Goal: Transaction & Acquisition: Obtain resource

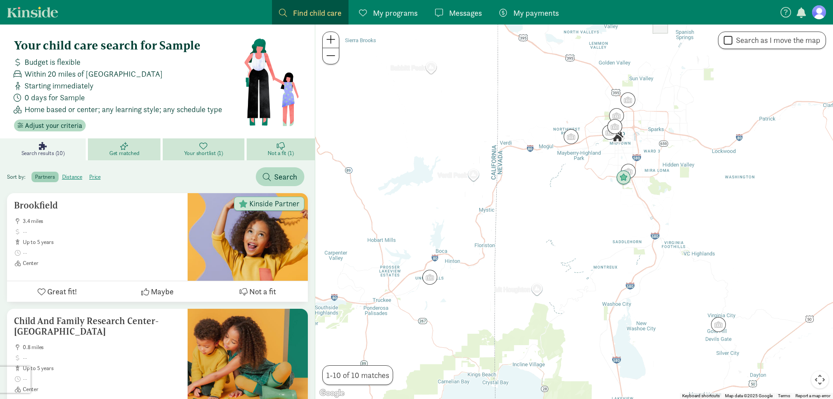
click at [313, 4] on link "Find child care Find" at bounding box center [310, 12] width 77 height 24
click at [290, 15] on div "Find child care Find" at bounding box center [310, 13] width 63 height 12
click at [36, 146] on link "Search results (10)" at bounding box center [44, 149] width 88 height 22
click at [818, 7] on figure at bounding box center [819, 12] width 14 height 14
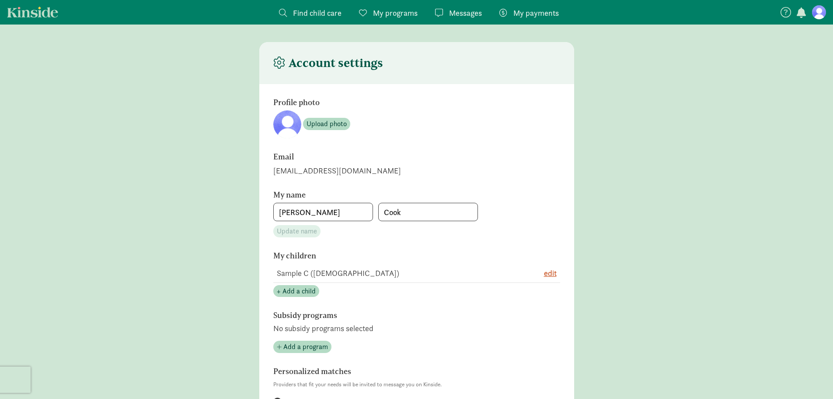
click at [300, 11] on span "Find child care" at bounding box center [317, 13] width 49 height 12
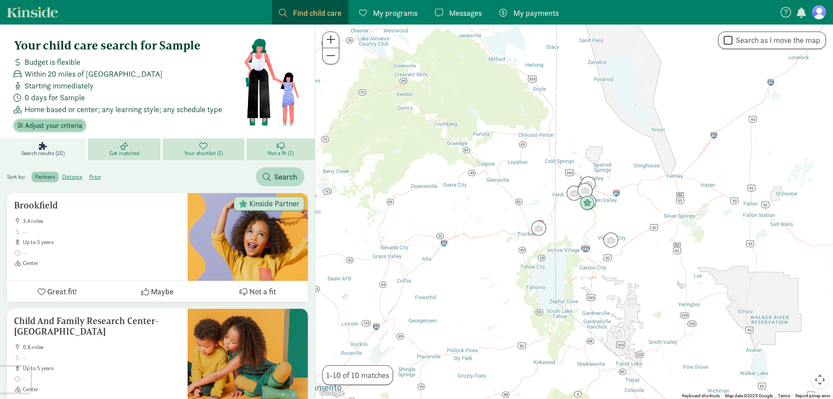
click at [56, 121] on span "Adjust your criteria" at bounding box center [53, 125] width 57 height 10
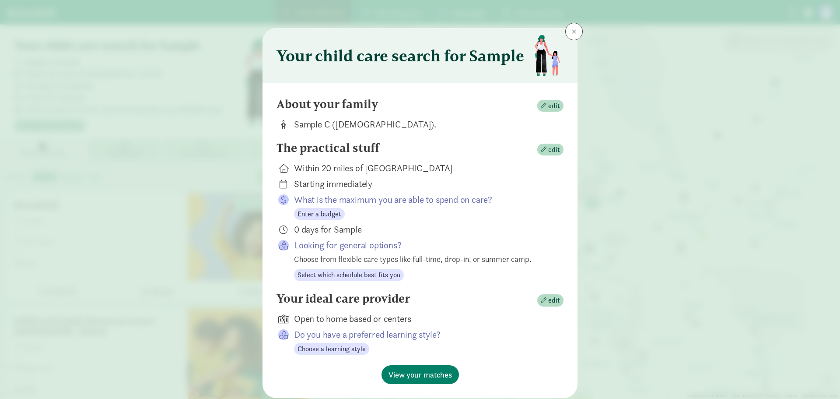
scroll to position [27, 0]
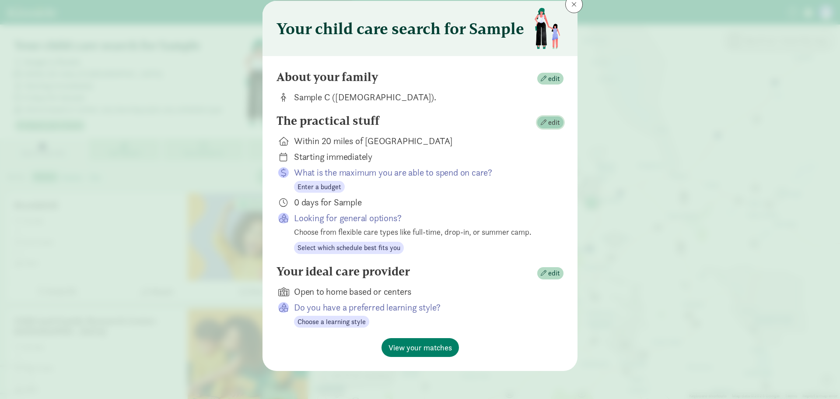
click at [548, 122] on span "edit" at bounding box center [554, 122] width 12 height 10
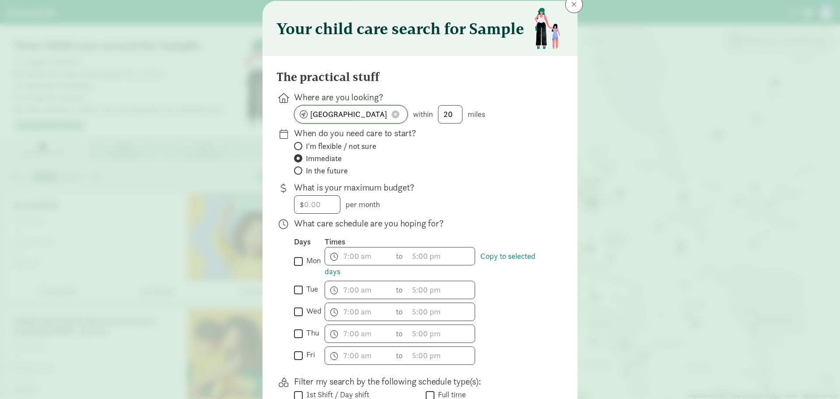
drag, startPoint x: 395, startPoint y: 117, endPoint x: 382, endPoint y: 112, distance: 13.6
click at [395, 115] on span at bounding box center [396, 114] width 8 height 8
click at [565, 6] on button at bounding box center [573, 4] width 17 height 17
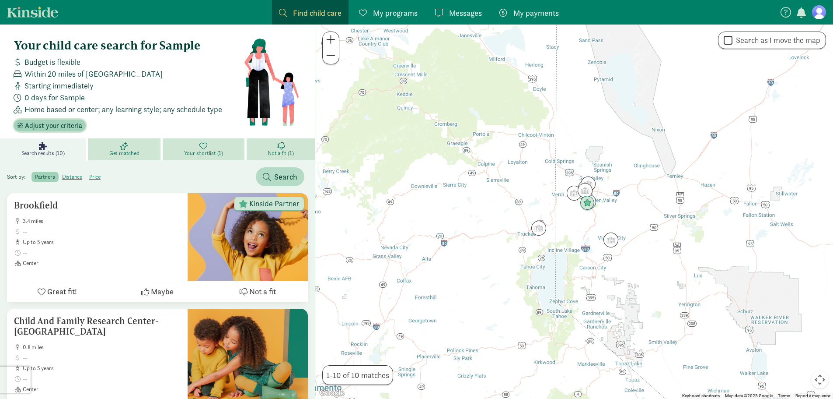
click at [53, 127] on span "Adjust your criteria" at bounding box center [53, 125] width 57 height 10
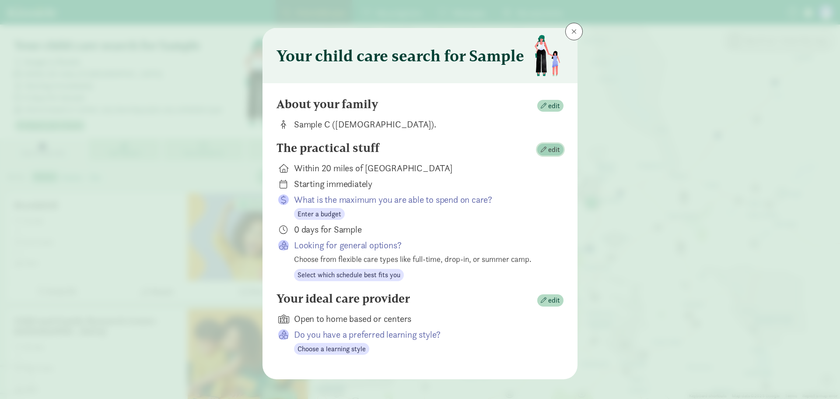
click at [553, 150] on span "edit" at bounding box center [554, 149] width 12 height 10
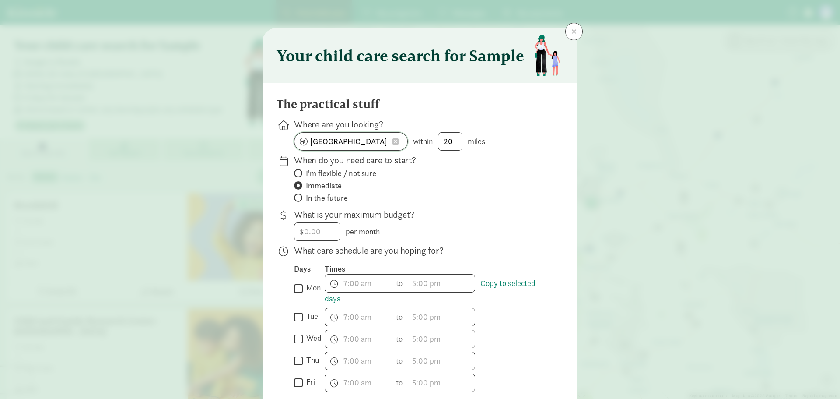
click at [346, 141] on input "[GEOGRAPHIC_DATA]" at bounding box center [350, 141] width 113 height 17
paste input "04268"
type input "[GEOGRAPHIC_DATA], ME 04268, [GEOGRAPHIC_DATA]"
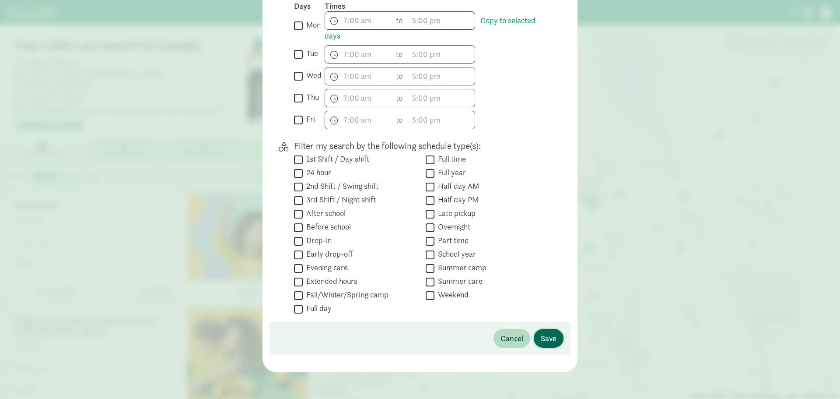
click at [541, 343] on span "Save" at bounding box center [549, 338] width 16 height 12
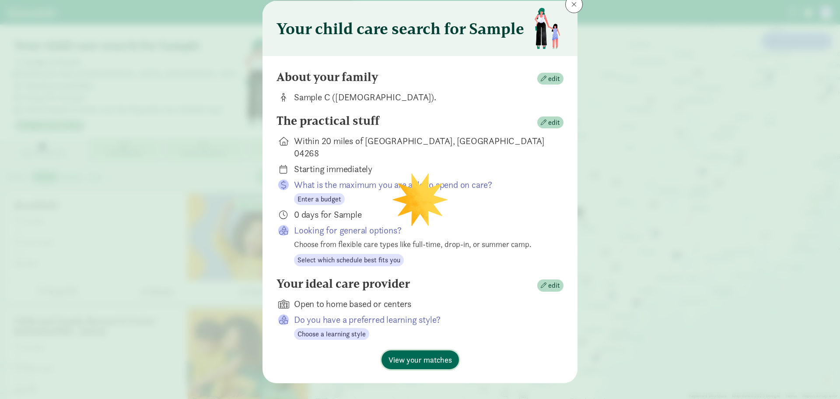
click at [435, 353] on span "View your matches" at bounding box center [419, 359] width 63 height 12
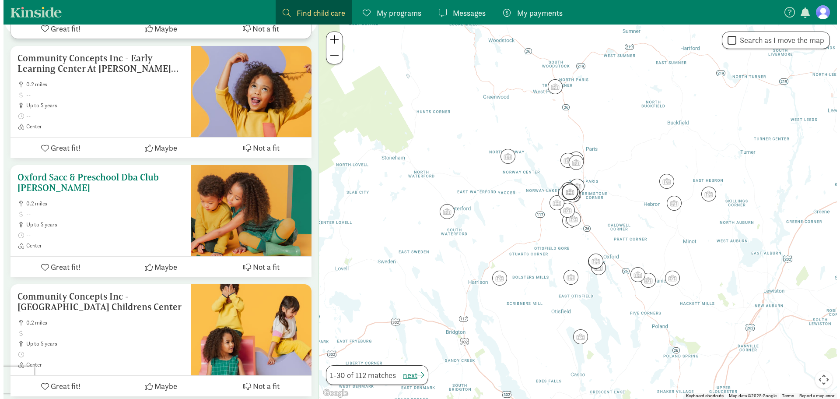
scroll to position [0, 0]
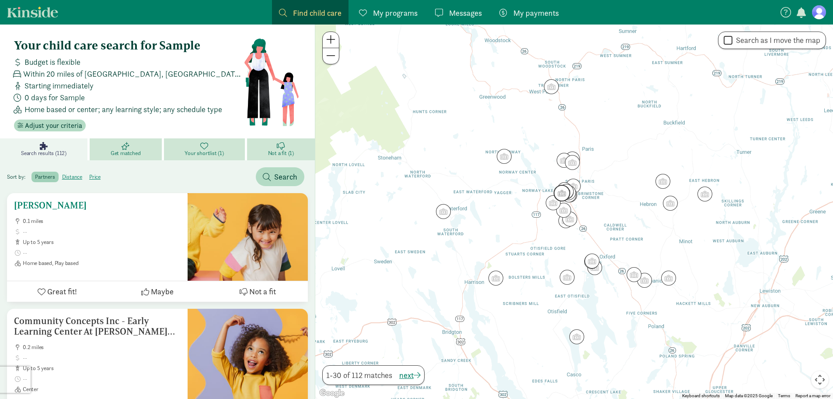
click at [120, 216] on div "[PERSON_NAME] 0.1 miles up to 5 years Home based, Play based" at bounding box center [97, 233] width 167 height 66
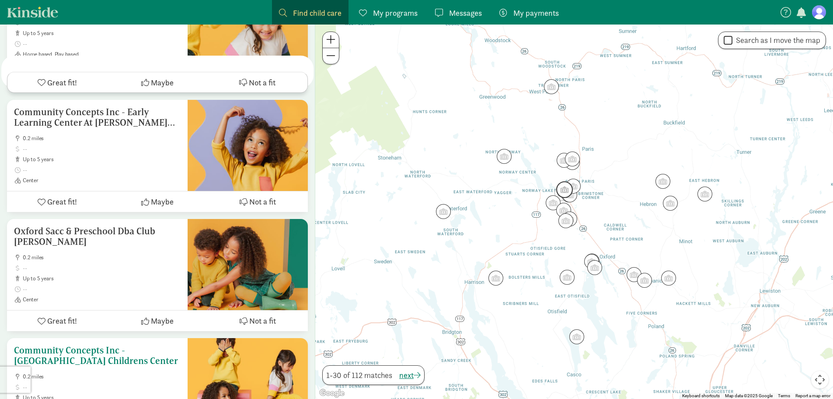
scroll to position [87, 0]
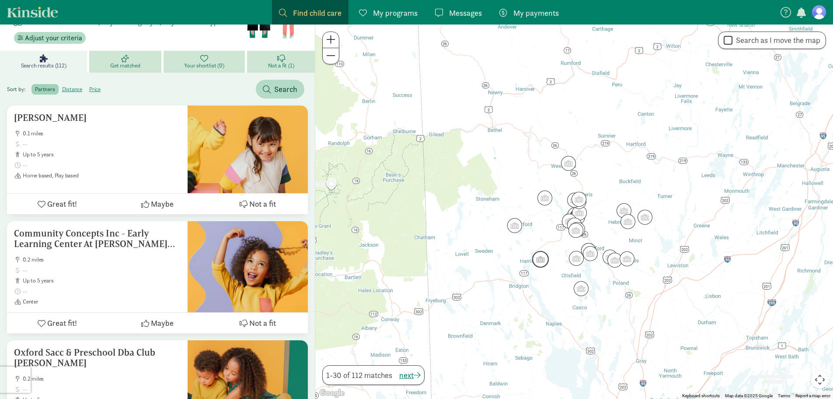
click at [541, 260] on img "Click to see details" at bounding box center [540, 259] width 17 height 17
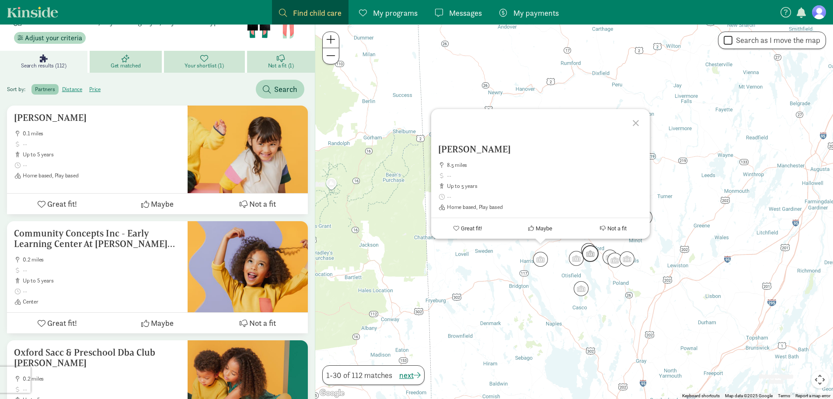
click at [594, 253] on img "Click to see details" at bounding box center [590, 253] width 17 height 17
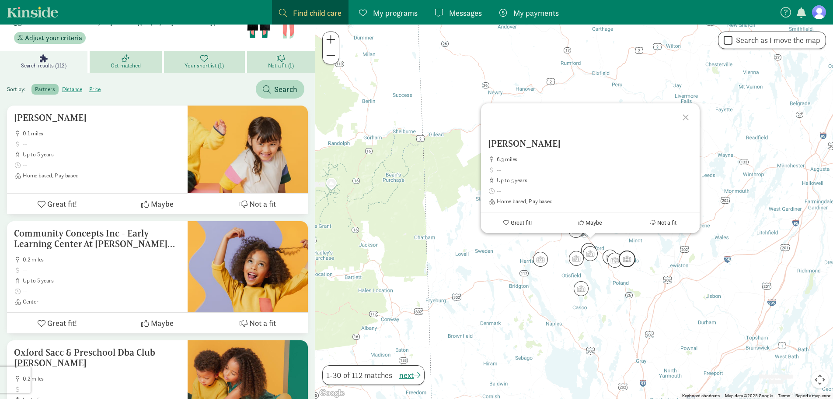
click at [631, 254] on img "Click to see details" at bounding box center [627, 258] width 17 height 17
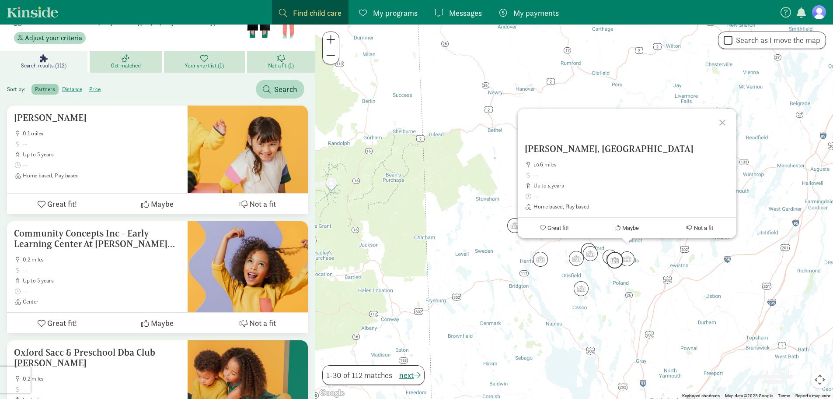
click at [606, 259] on img "Click to see details" at bounding box center [610, 256] width 15 height 15
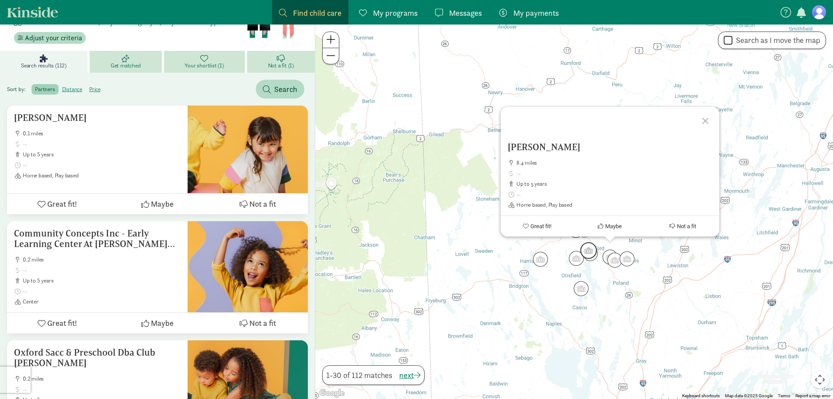
click at [585, 246] on img "Click to see details" at bounding box center [589, 250] width 17 height 17
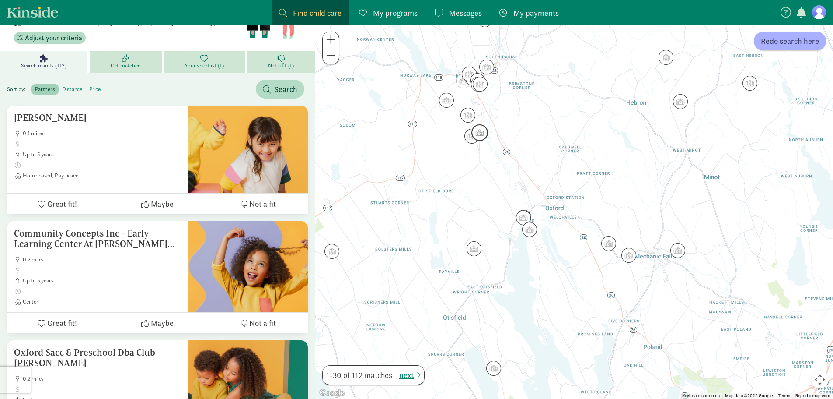
click at [480, 133] on img "Click to see details" at bounding box center [480, 132] width 17 height 17
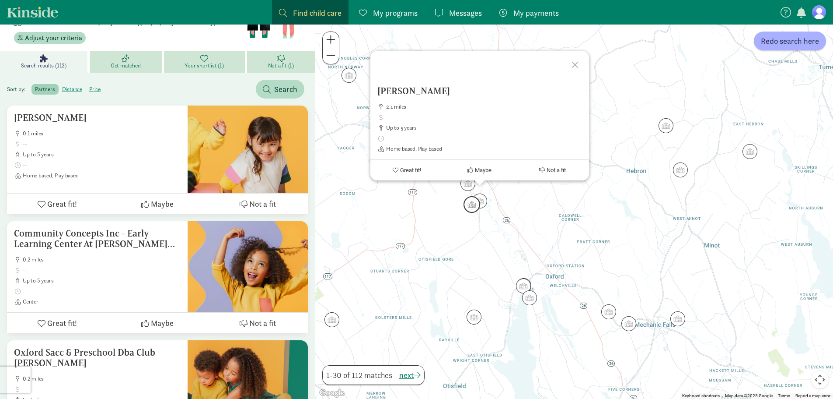
click at [471, 203] on img "Click to see details" at bounding box center [472, 204] width 17 height 17
click at [567, 64] on div at bounding box center [568, 66] width 25 height 25
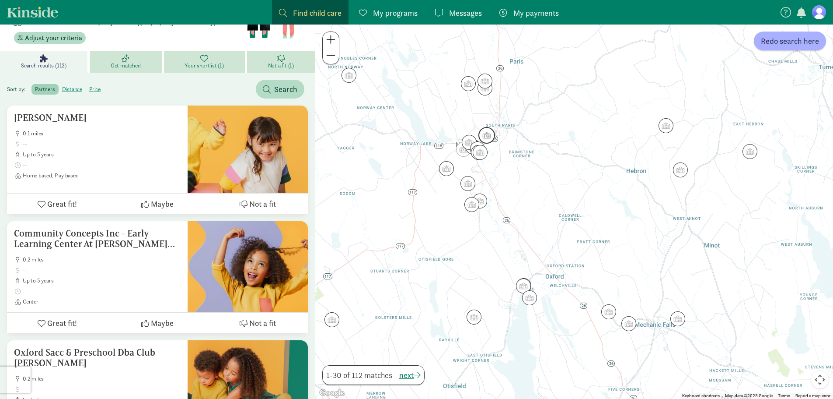
click at [483, 133] on img "Click to see details" at bounding box center [487, 135] width 17 height 17
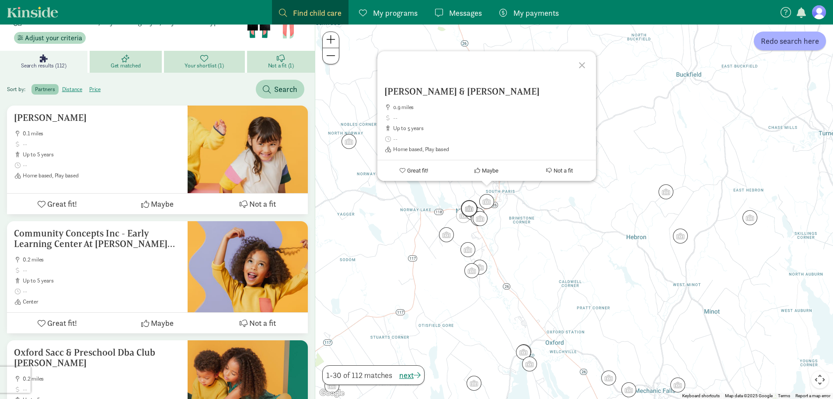
click at [468, 208] on img "Click to see details" at bounding box center [469, 208] width 17 height 17
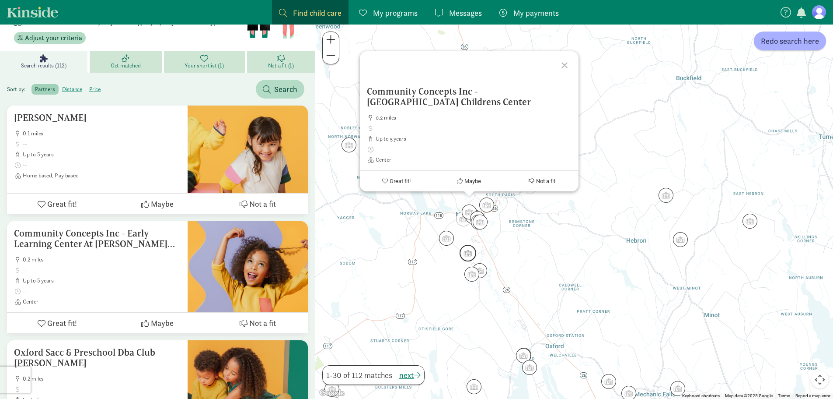
click at [468, 257] on img "Click to see details" at bounding box center [468, 253] width 17 height 17
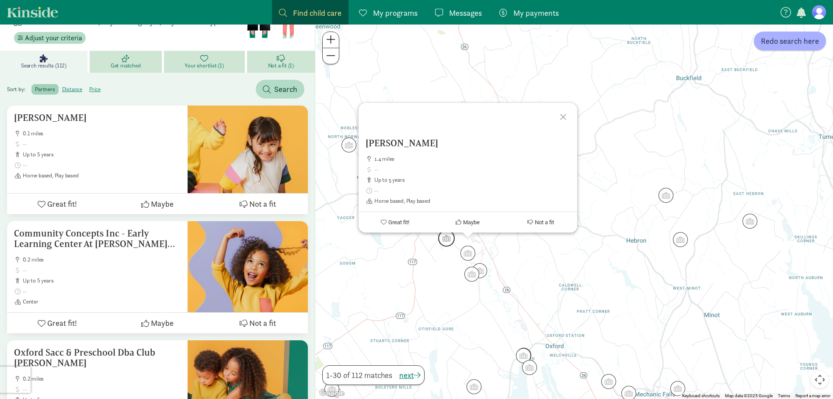
click at [440, 238] on img "Click to see details" at bounding box center [446, 238] width 17 height 17
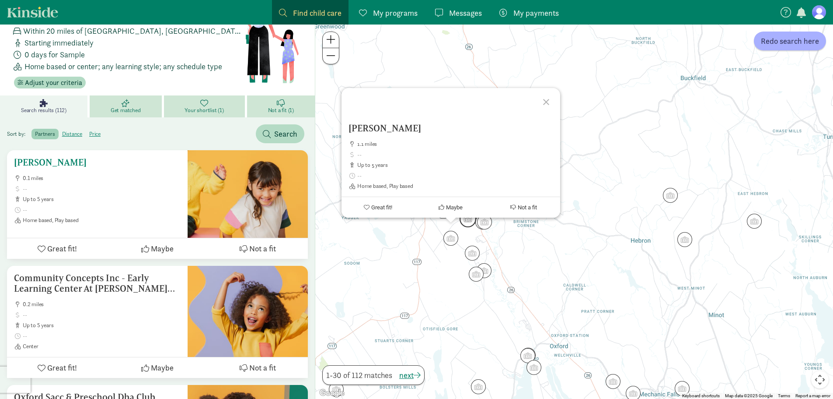
scroll to position [0, 0]
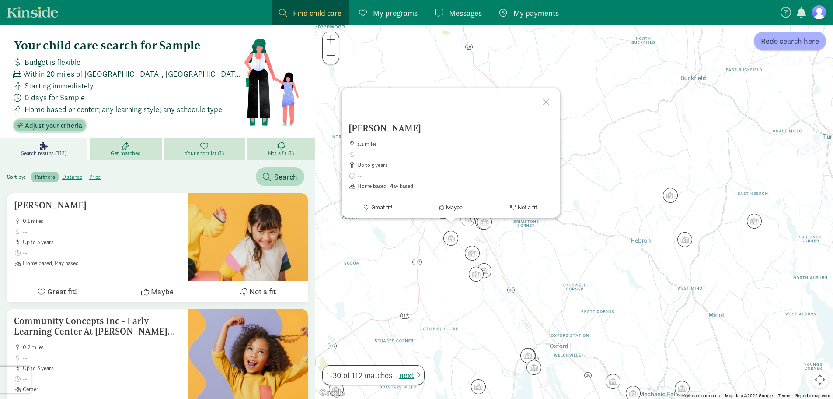
click at [35, 129] on span "Adjust your criteria" at bounding box center [53, 125] width 57 height 10
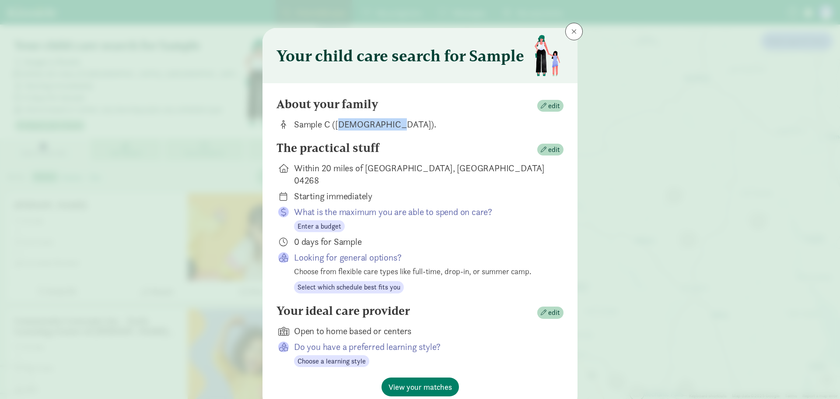
drag, startPoint x: 373, startPoint y: 126, endPoint x: 472, endPoint y: 105, distance: 101.4
click at [392, 122] on div "Sample C ([DEMOGRAPHIC_DATA])." at bounding box center [421, 124] width 255 height 12
click at [545, 103] on span "button" at bounding box center [544, 106] width 6 height 6
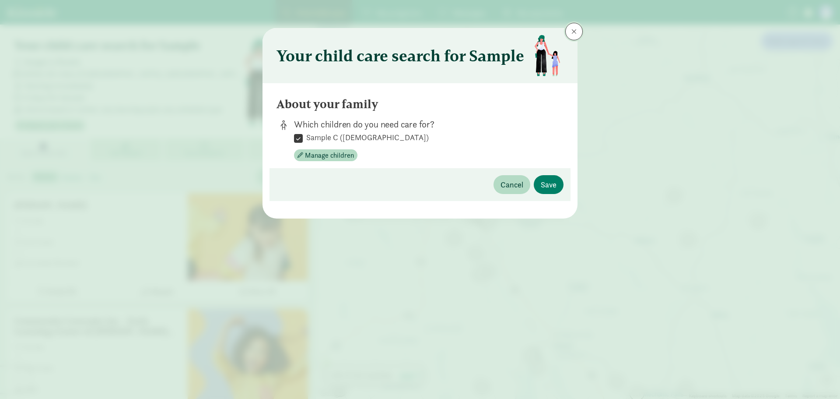
click at [577, 30] on button at bounding box center [573, 31] width 17 height 17
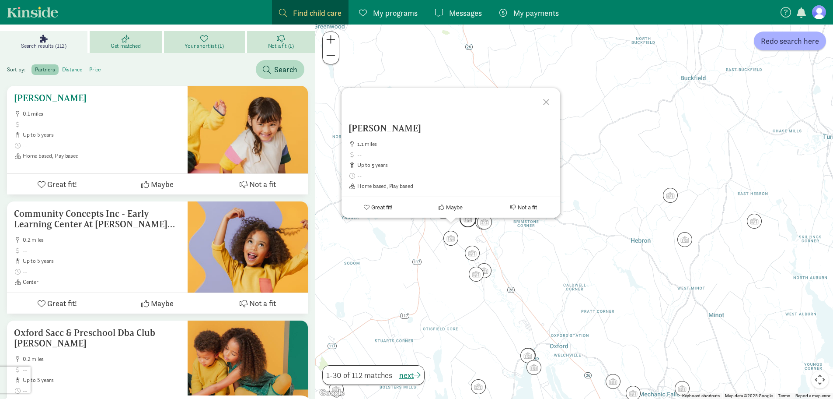
scroll to position [131, 0]
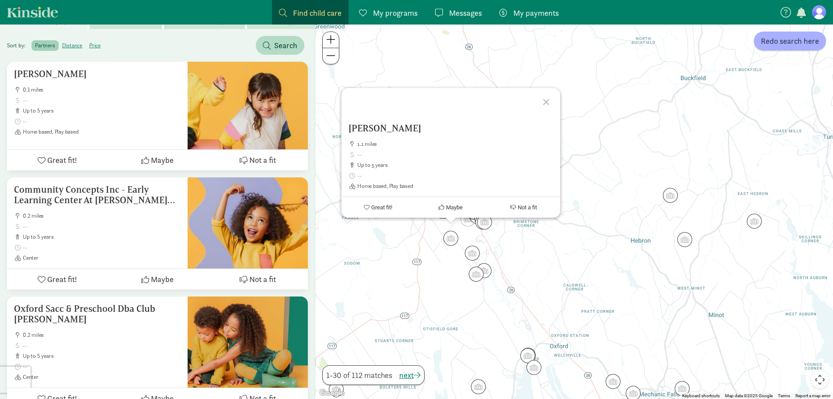
click at [546, 105] on div at bounding box center [547, 100] width 25 height 25
